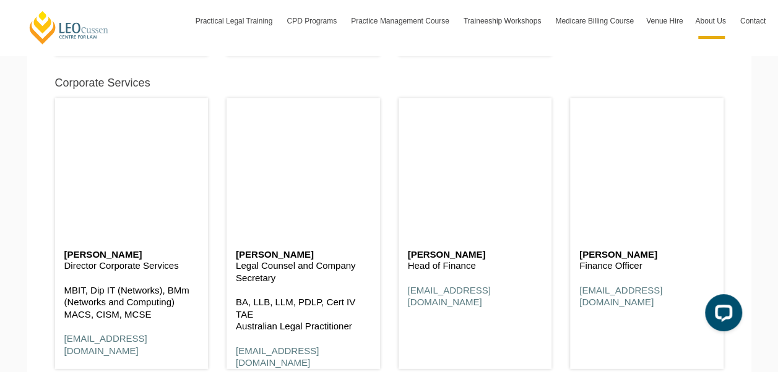
scroll to position [6450, 0]
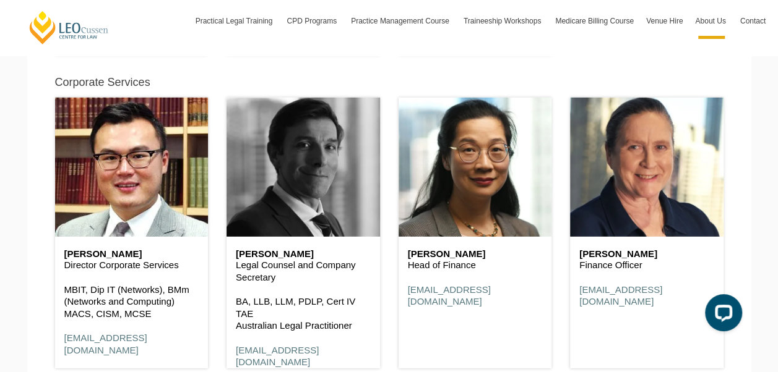
click at [296, 194] on header at bounding box center [302, 167] width 153 height 139
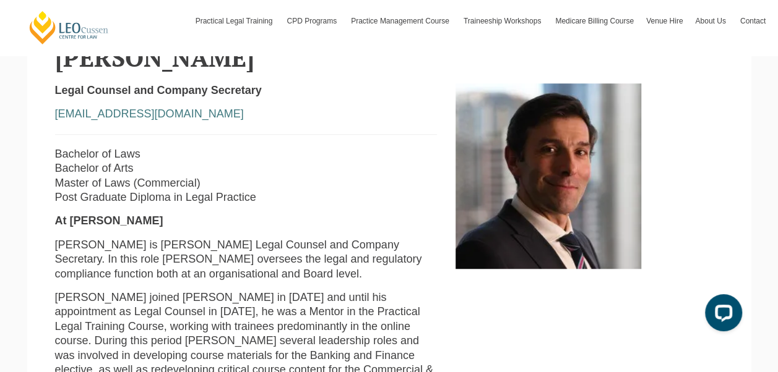
scroll to position [304, 0]
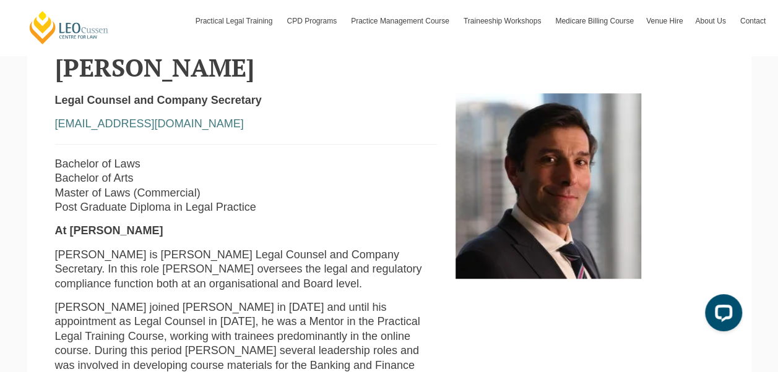
click at [199, 64] on h2 "George Bartzis" at bounding box center [389, 67] width 668 height 27
copy h2 "Bartzis"
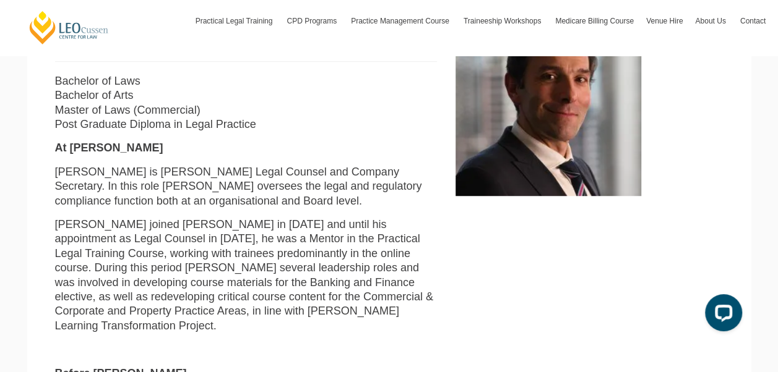
scroll to position [417, 0]
